Goal: Task Accomplishment & Management: Manage account settings

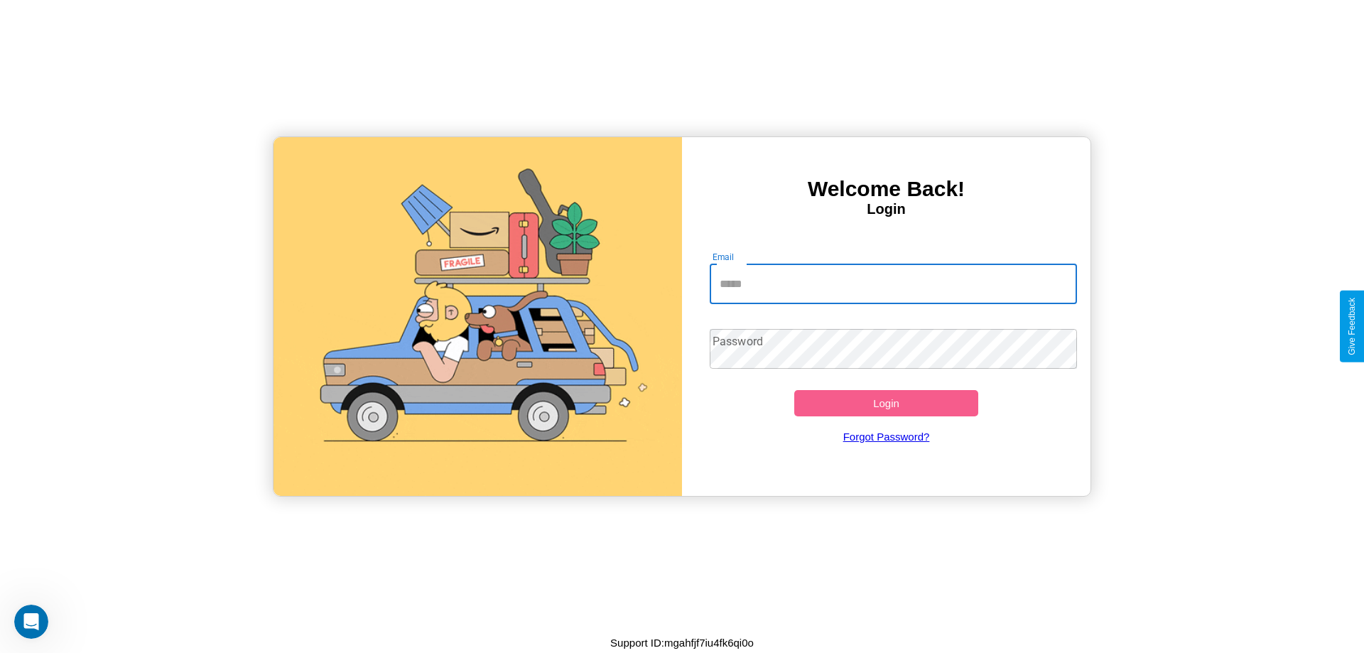
click at [893, 284] on input "Email" at bounding box center [894, 284] width 368 height 40
type input "**********"
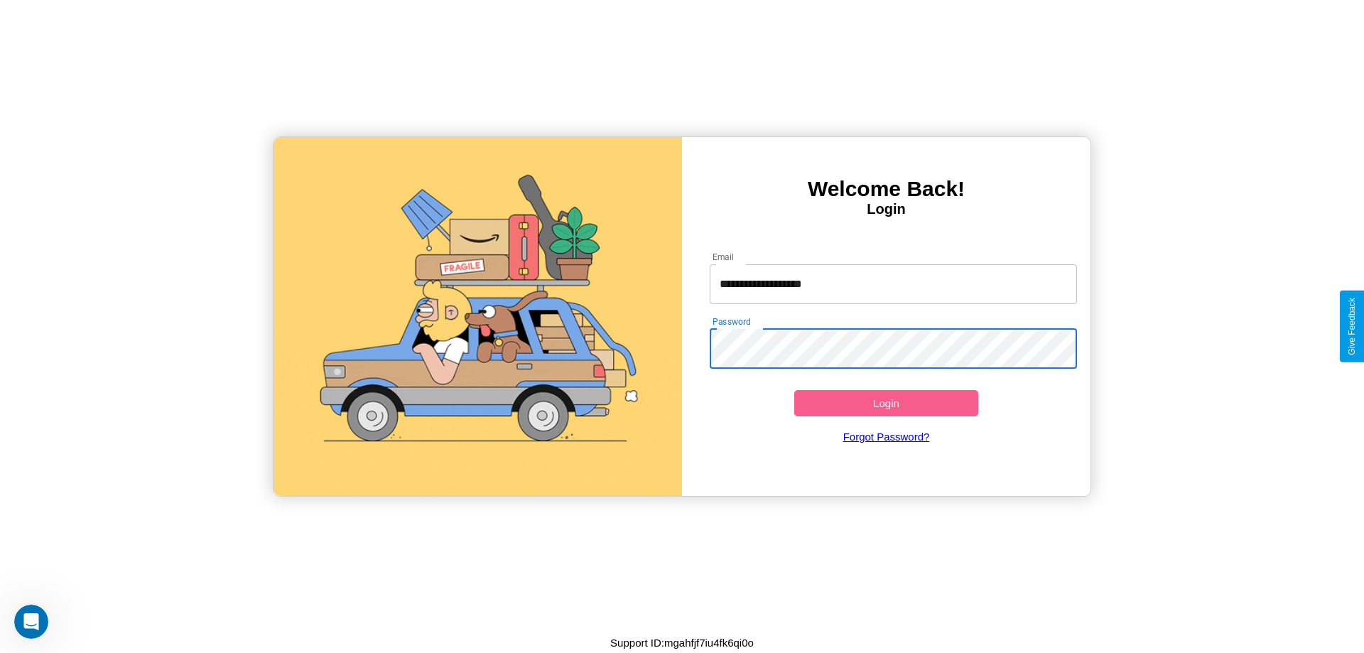
click at [886, 403] on button "Login" at bounding box center [886, 403] width 184 height 26
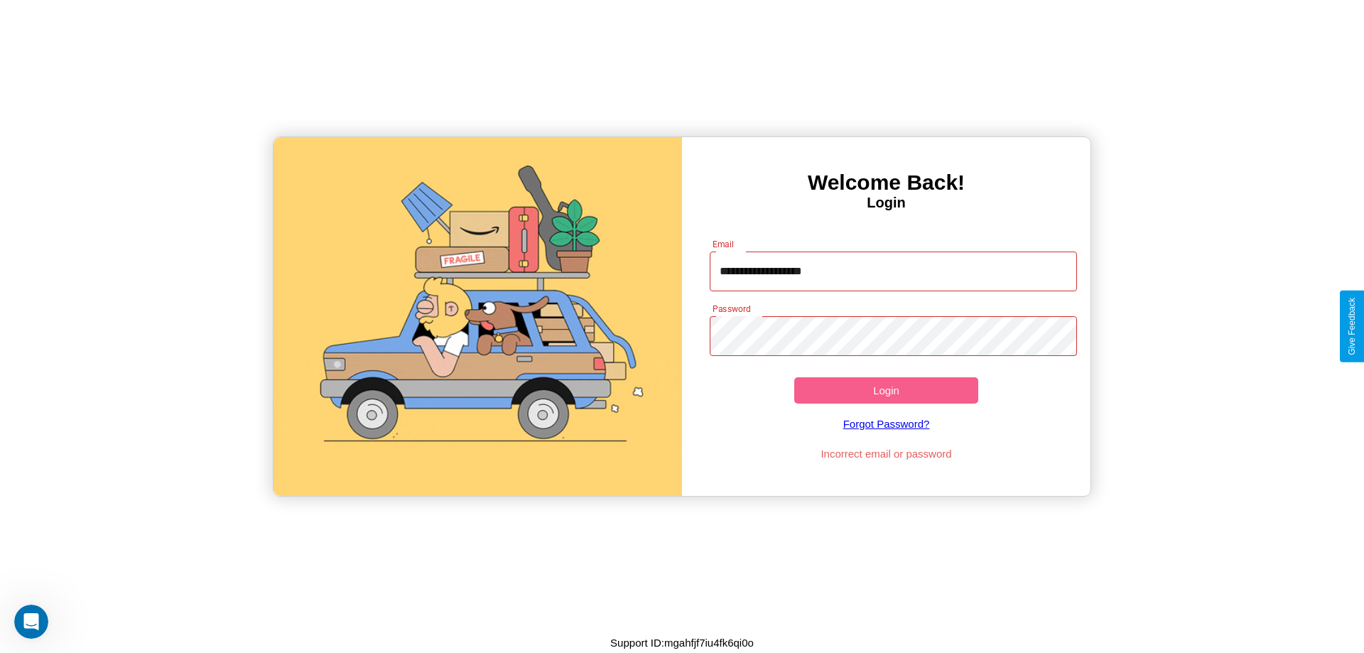
click at [886, 390] on button "Login" at bounding box center [886, 390] width 184 height 26
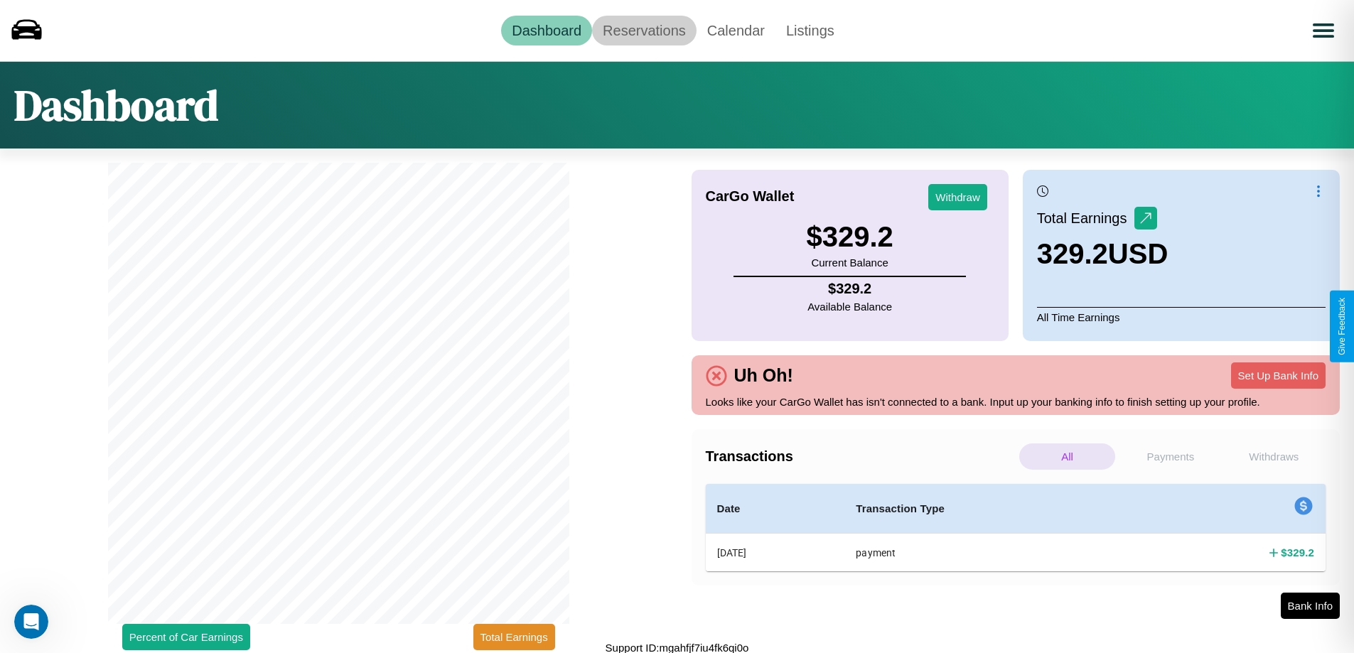
click at [644, 30] on link "Reservations" at bounding box center [644, 31] width 104 height 30
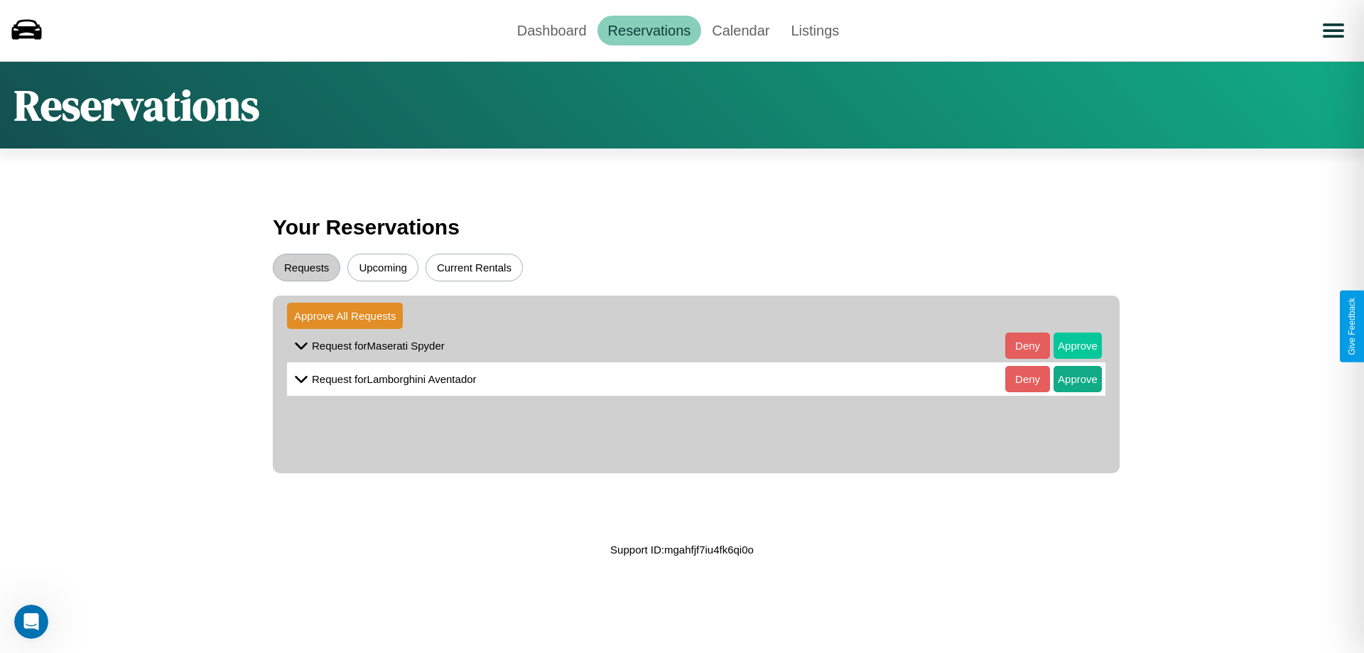
click at [1067, 345] on button "Approve" at bounding box center [1078, 346] width 48 height 26
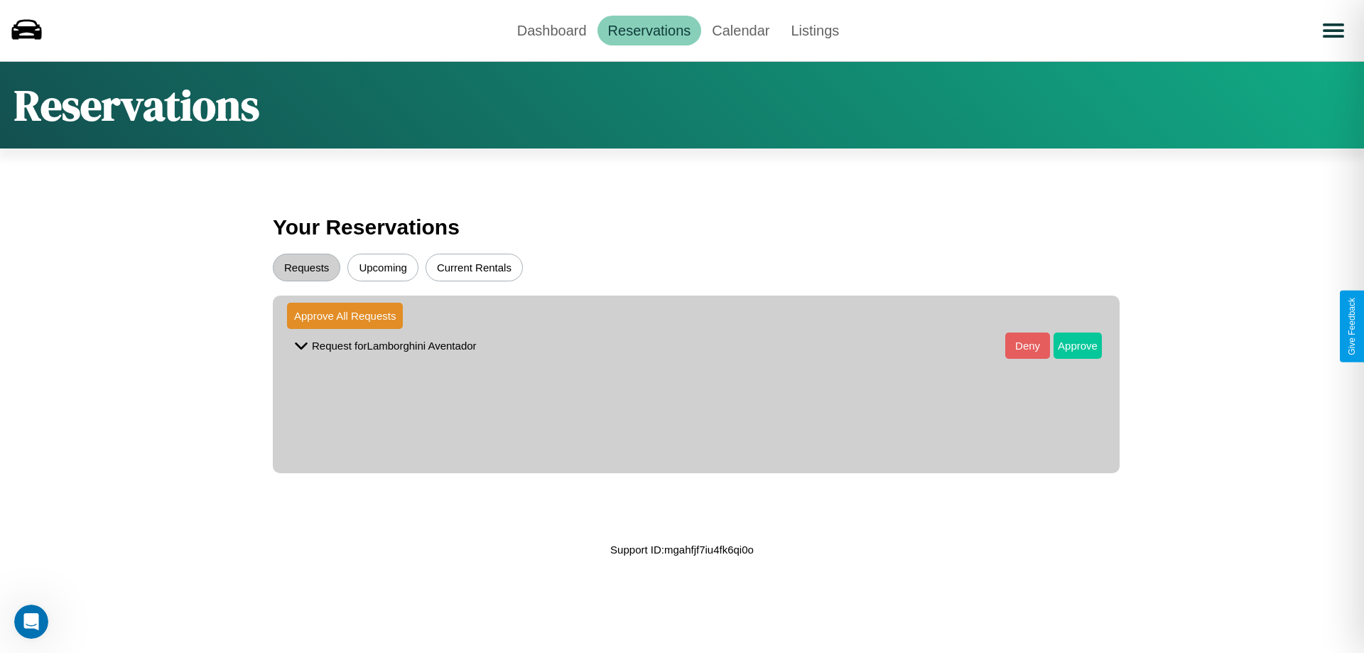
click at [1067, 345] on button "Approve" at bounding box center [1078, 346] width 48 height 26
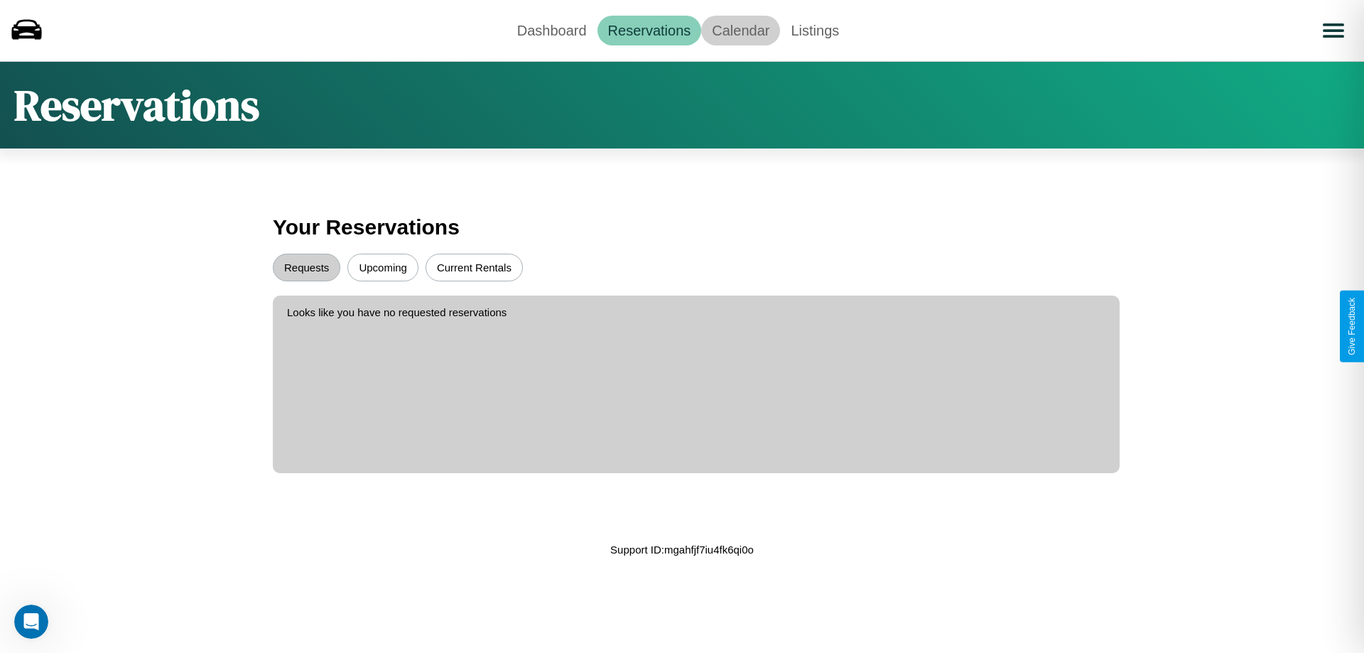
click at [740, 30] on link "Calendar" at bounding box center [740, 31] width 79 height 30
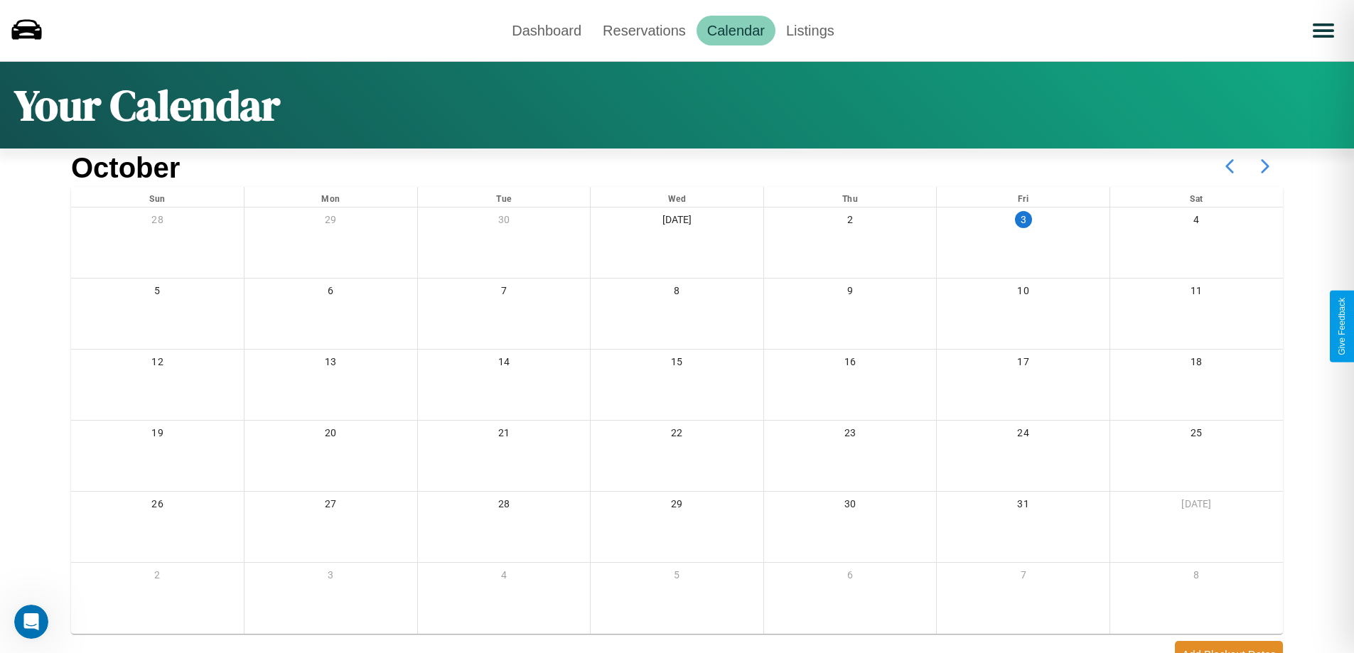
click at [1265, 166] on icon at bounding box center [1265, 167] width 36 height 36
